Goal: Check status: Check status

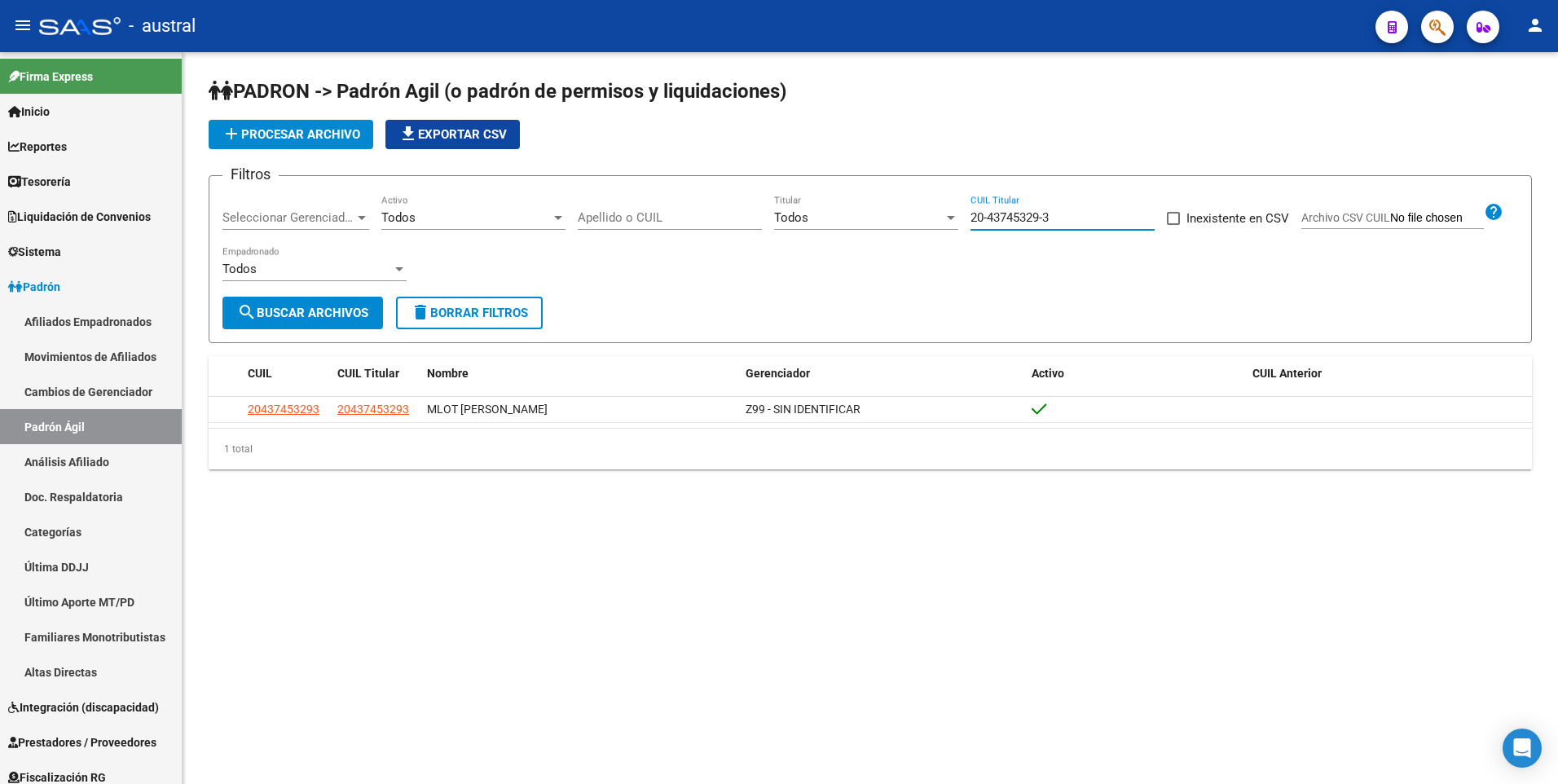
drag, startPoint x: 1079, startPoint y: 214, endPoint x: 961, endPoint y: 202, distance: 118.6
click at [961, 202] on div "Filtros Seleccionar Gerenciador Seleccionar Gerenciador Todos Activo Apellido o…" at bounding box center [870, 242] width 1296 height 107
paste input "7-18294609-0"
type input "27-18294609-0"
click at [361, 319] on span "search Buscar Archivos" at bounding box center [302, 312] width 131 height 14
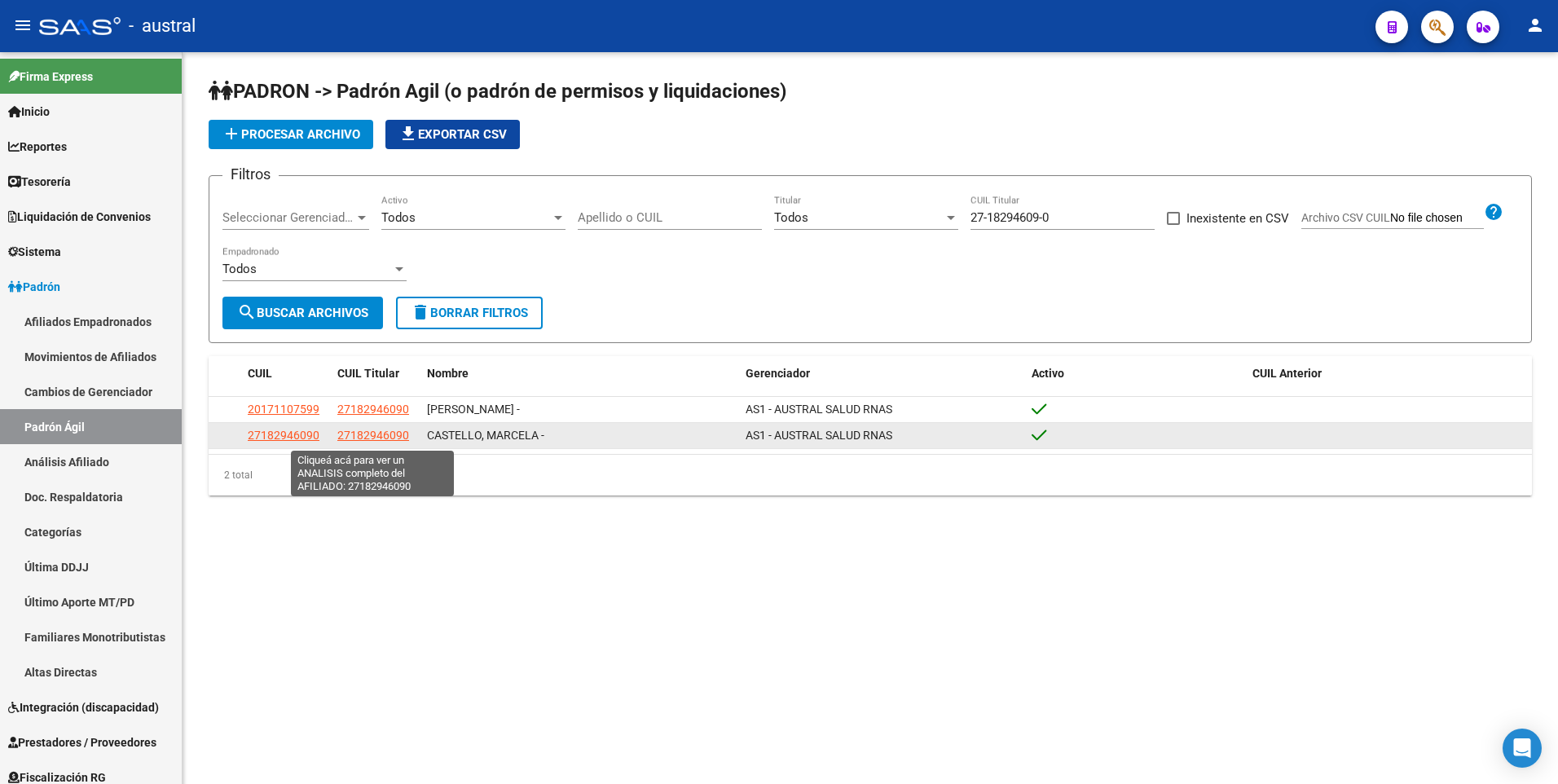
click at [385, 435] on span "27182946090" at bounding box center [373, 435] width 72 height 13
type textarea "27182946090"
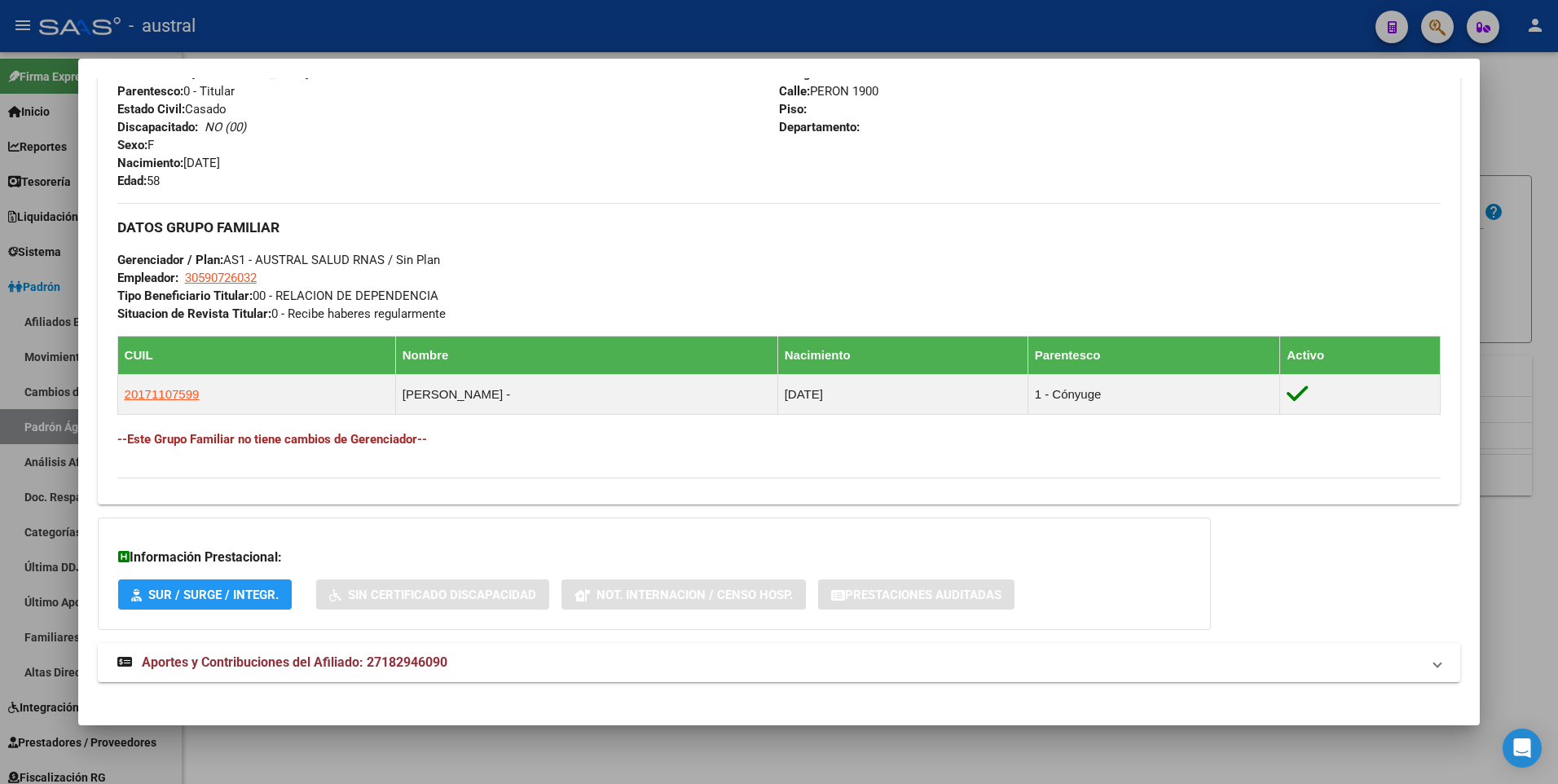
scroll to position [668, 0]
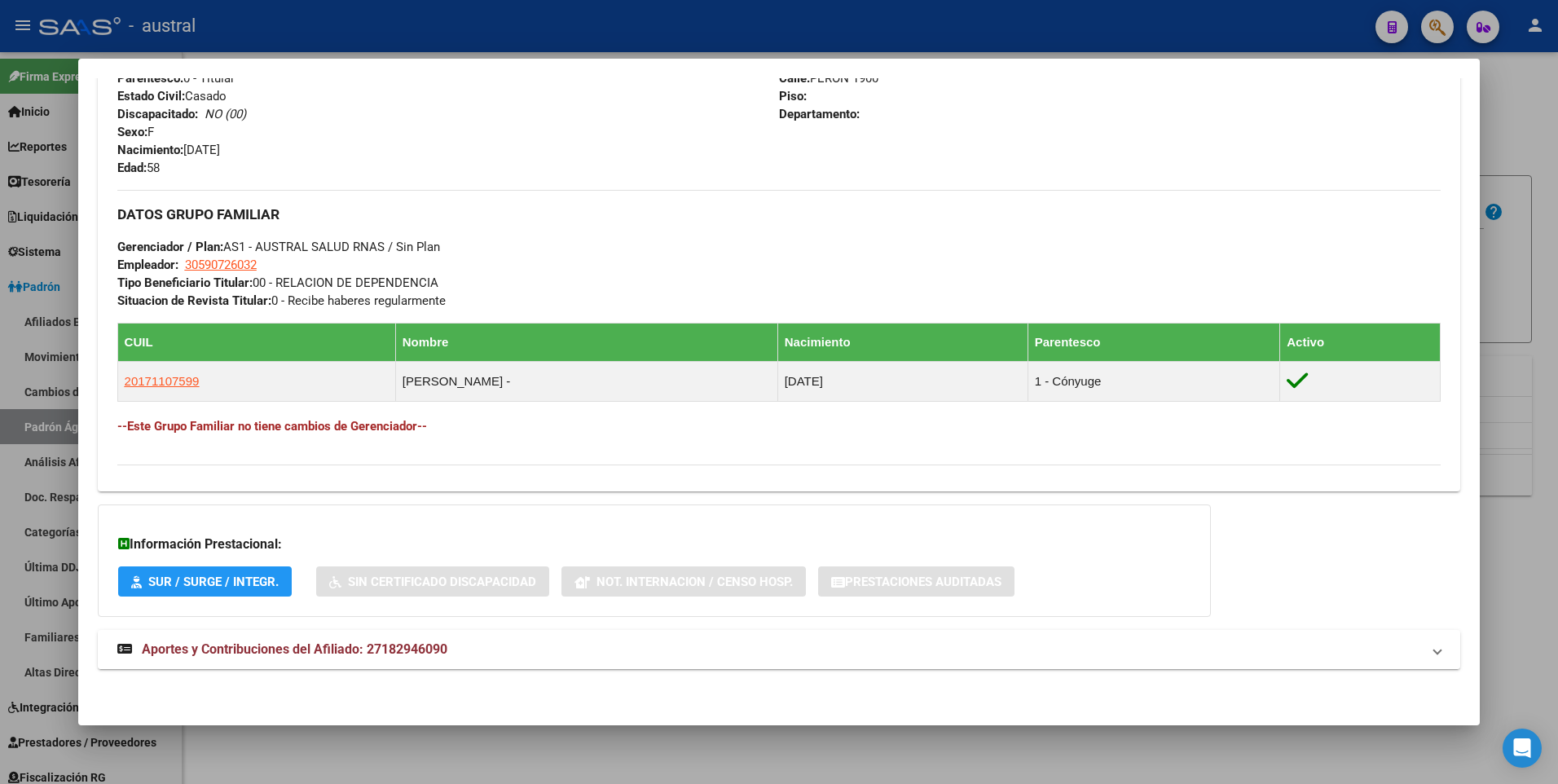
drag, startPoint x: 395, startPoint y: 648, endPoint x: 435, endPoint y: 645, distance: 40.1
click at [395, 648] on span "Aportes y Contribuciones del Afiliado: 27182946090" at bounding box center [295, 649] width 306 height 15
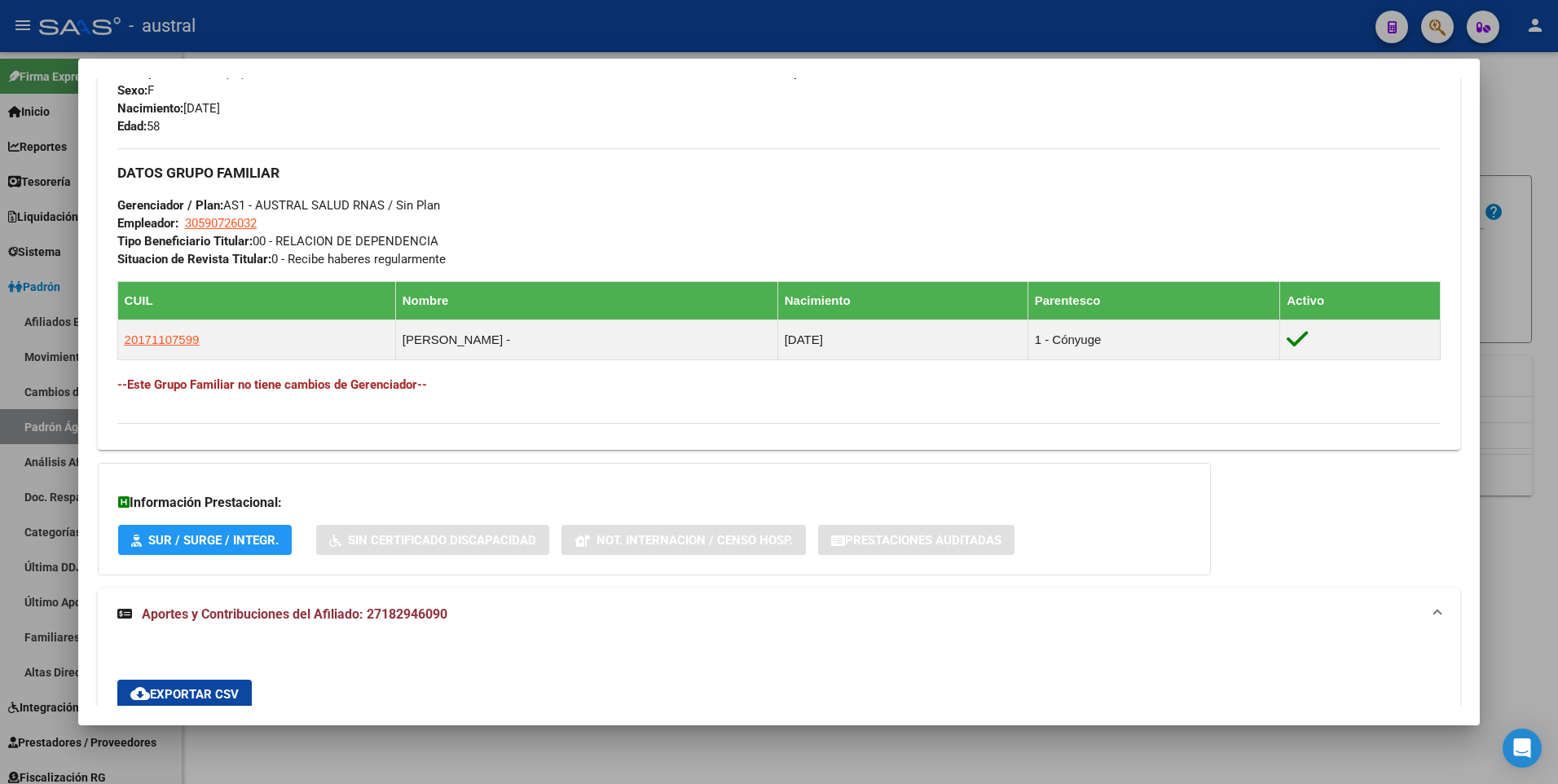
scroll to position [560, 0]
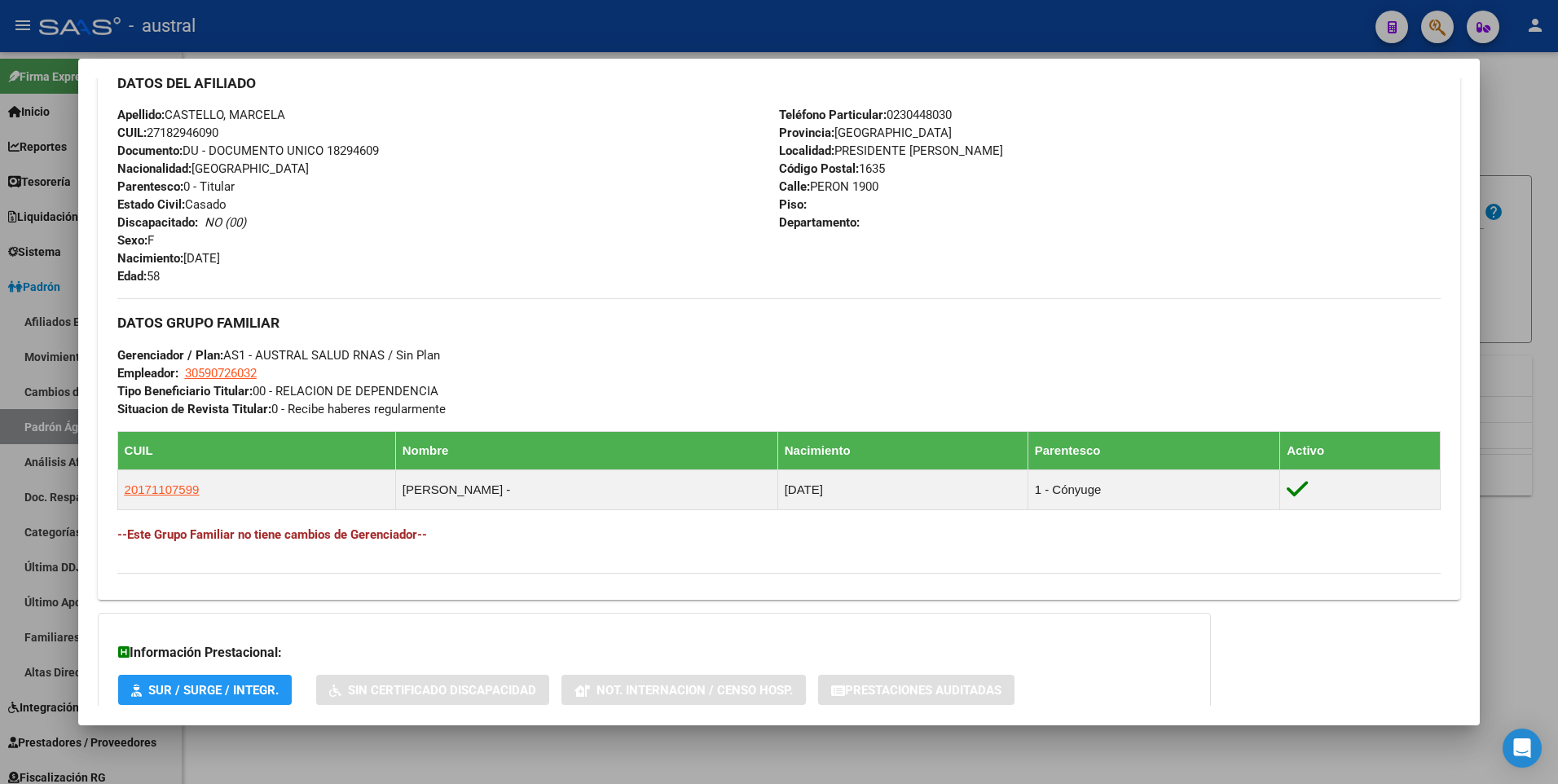
click at [1532, 129] on div at bounding box center [779, 392] width 1558 height 784
